Goal: Task Accomplishment & Management: Manage account settings

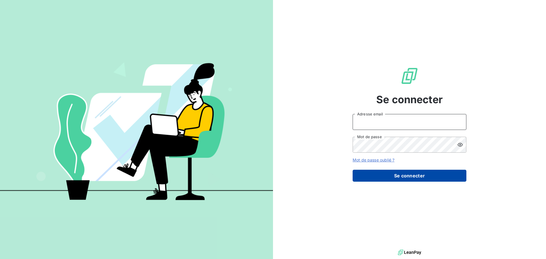
type input "peigne@serpe.fr"
click at [405, 178] on button "Se connecter" at bounding box center [410, 176] width 114 height 12
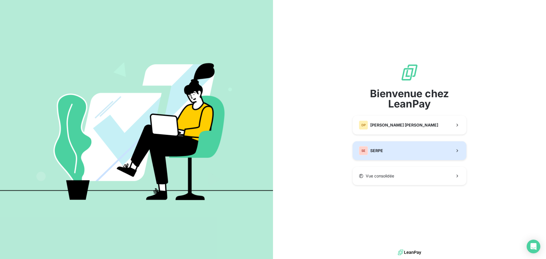
click at [385, 150] on button "SE SERPE" at bounding box center [410, 150] width 114 height 19
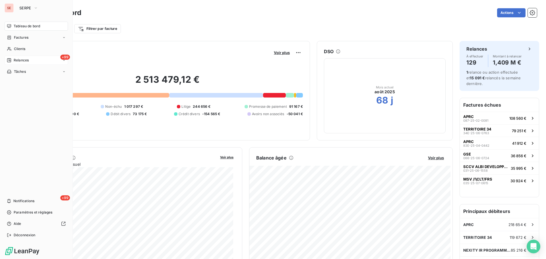
click at [34, 59] on div "+99 Relances" at bounding box center [36, 60] width 63 height 9
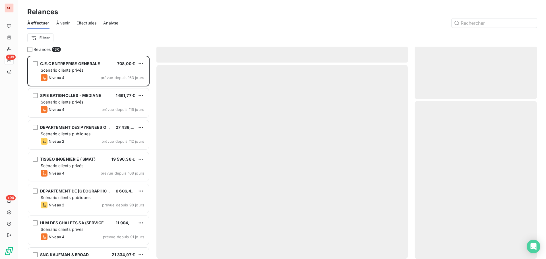
scroll to position [199, 118]
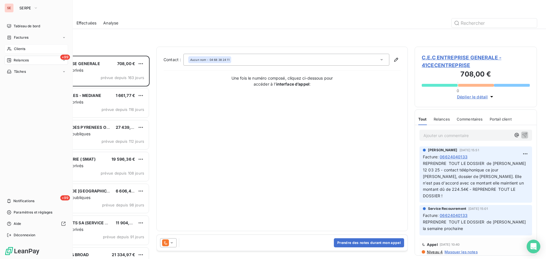
click at [18, 50] on span "Clients" at bounding box center [19, 48] width 11 height 5
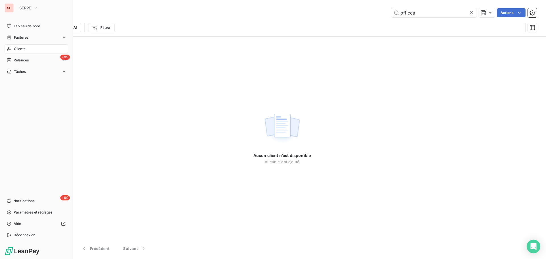
type input "officea"
click at [32, 240] on div "SE SERPE Tableau de bord Factures Clients +99 Relances Tâches +99 Notifications…" at bounding box center [36, 129] width 73 height 259
click at [20, 233] on span "Déconnexion" at bounding box center [25, 235] width 22 height 5
